Goal: Information Seeking & Learning: Learn about a topic

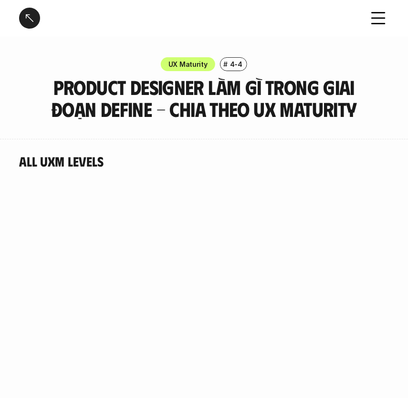
click at [225, 179] on div "All UXM levels" at bounding box center [204, 315] width 370 height 325
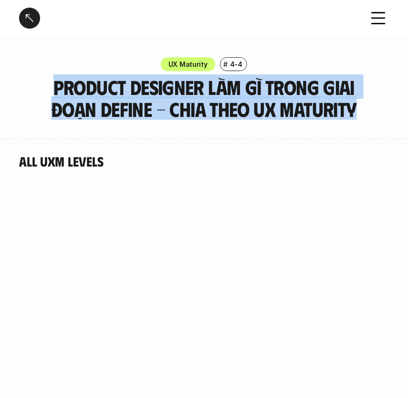
drag, startPoint x: 54, startPoint y: 82, endPoint x: 355, endPoint y: 109, distance: 302.7
click at [355, 109] on h3 "Product Designer làm gì trong giai đoạn Define - Chia theo UX Maturity" at bounding box center [204, 98] width 347 height 44
copy h3 "Product Designer làm gì trong giai đoạn Define - Chia theo UX Maturity"
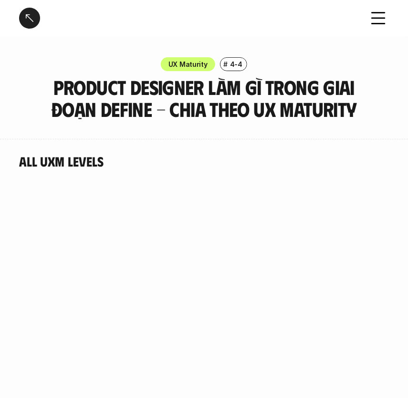
click at [176, 179] on div "All UXM levels" at bounding box center [204, 315] width 370 height 325
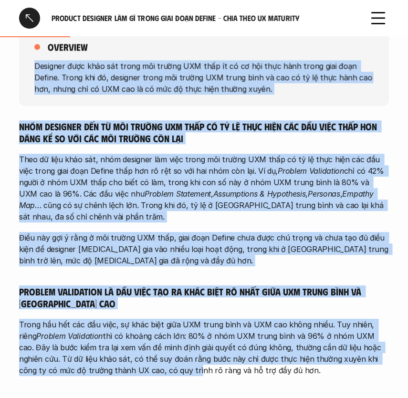
scroll to position [516, 0]
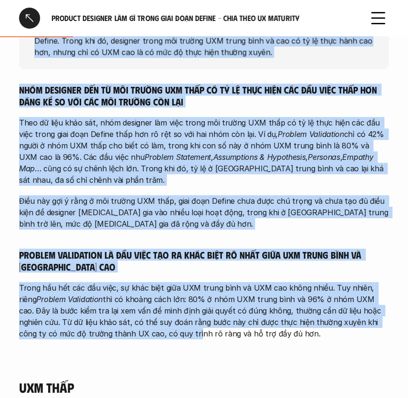
drag, startPoint x: 37, startPoint y: 150, endPoint x: 262, endPoint y: 339, distance: 294.3
click at [262, 339] on div "overview Designer được khảo sát trong môi trường UXM thấp ít có cơ hội thực hàn…" at bounding box center [204, 170] width 370 height 395
copy div "Loremips dolo sita con adipi eli seddoe TEM inci ut la et dol magn aliq enima m…"
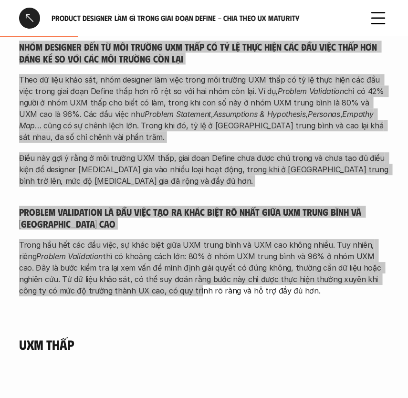
scroll to position [560, 0]
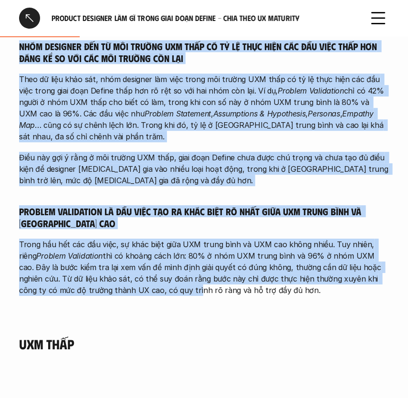
drag, startPoint x: 168, startPoint y: 274, endPoint x: 71, endPoint y: 227, distance: 107.7
click at [71, 227] on h5 "Problem Validation là đầu việc tạo ra khác biệt rõ nhất giữa UXM trung bình và …" at bounding box center [204, 217] width 370 height 24
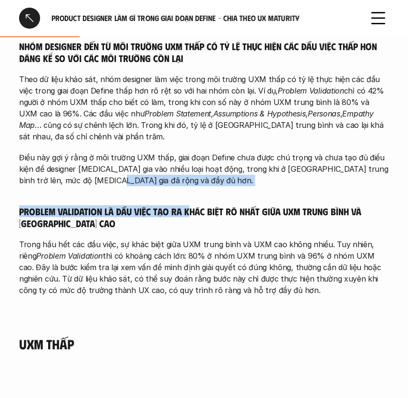
click at [186, 193] on div "Nhóm designer đến từ môi trường UXM thấp có tỷ lệ thực hiện các đầu việc thấp h…" at bounding box center [204, 168] width 370 height 256
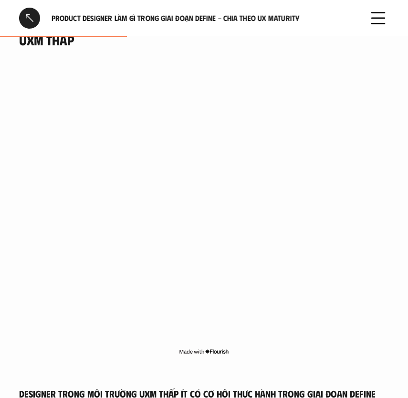
scroll to position [820, 0]
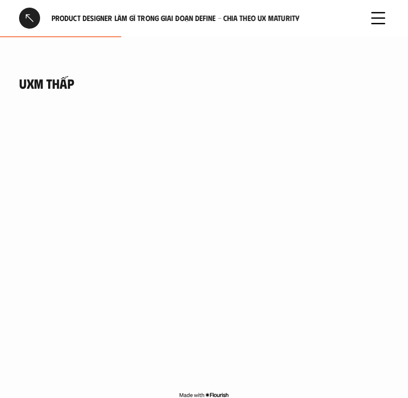
click at [75, 85] on h4 "UXM thấp" at bounding box center [204, 83] width 370 height 16
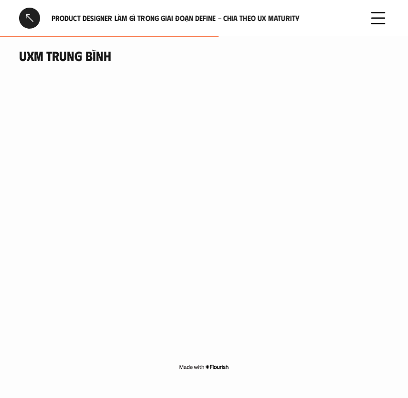
scroll to position [1426, 0]
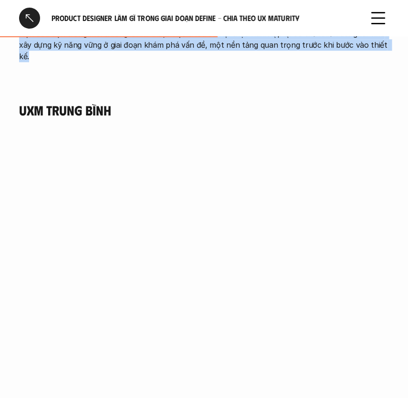
drag, startPoint x: 19, startPoint y: 172, endPoint x: 382, endPoint y: 38, distance: 387.0
copy div "Loremips dolor sit ametco ADI elit se do ei tem inci utla etdol magn aliq Enima…"
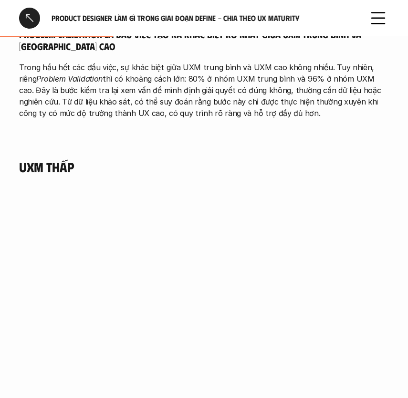
scroll to position [732, 0]
